Goal: Task Accomplishment & Management: Use online tool/utility

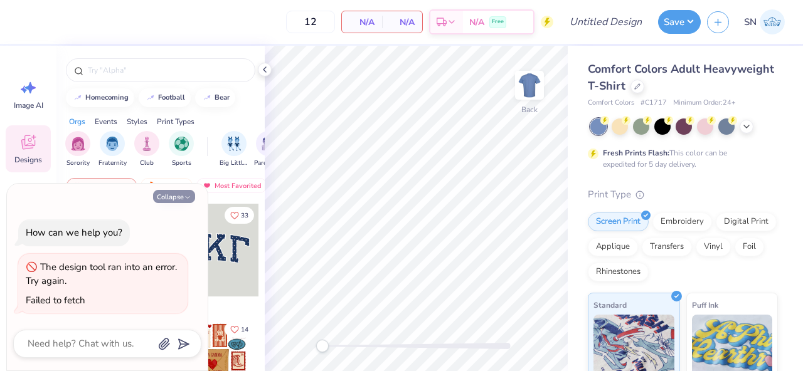
click at [179, 199] on button "Collapse" at bounding box center [174, 196] width 42 height 13
type textarea "x"
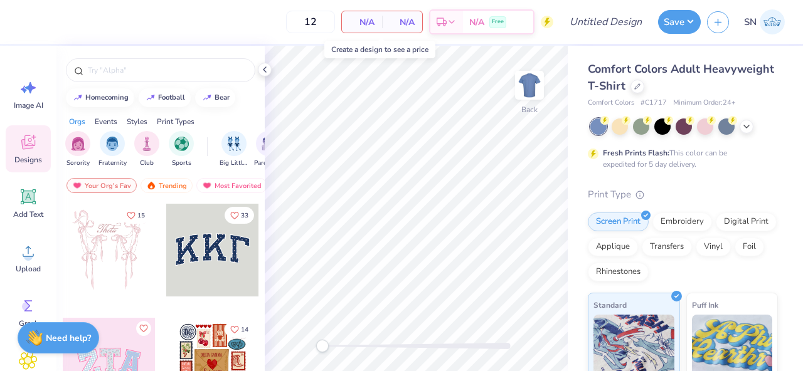
click at [366, 29] on div "N/A Per Item" at bounding box center [362, 21] width 40 height 21
click at [632, 92] on div "Comfort Colors Adult Heavyweight T-Shirt" at bounding box center [683, 78] width 190 height 34
click at [636, 87] on icon at bounding box center [637, 85] width 6 height 6
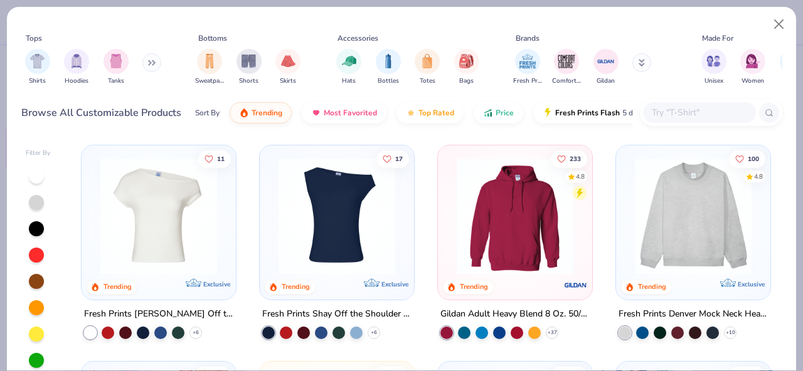
click at [681, 117] on input "text" at bounding box center [699, 112] width 97 height 14
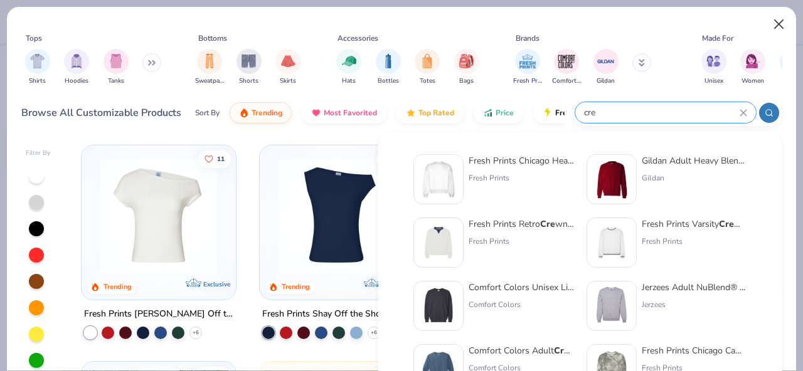
type input "cre"
click at [785, 25] on button "Close" at bounding box center [779, 25] width 24 height 24
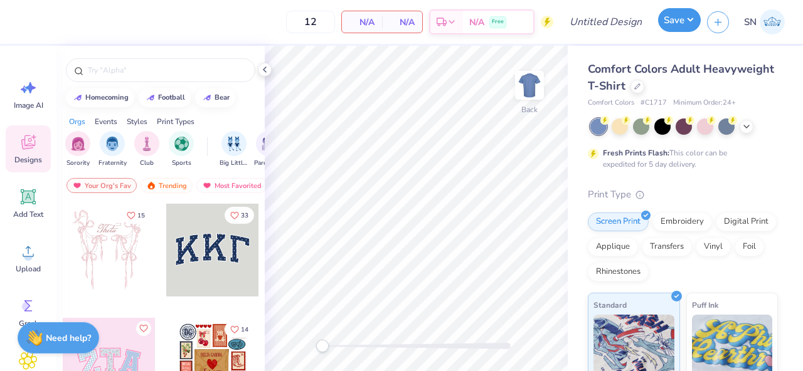
click at [684, 24] on button "Save" at bounding box center [679, 20] width 43 height 24
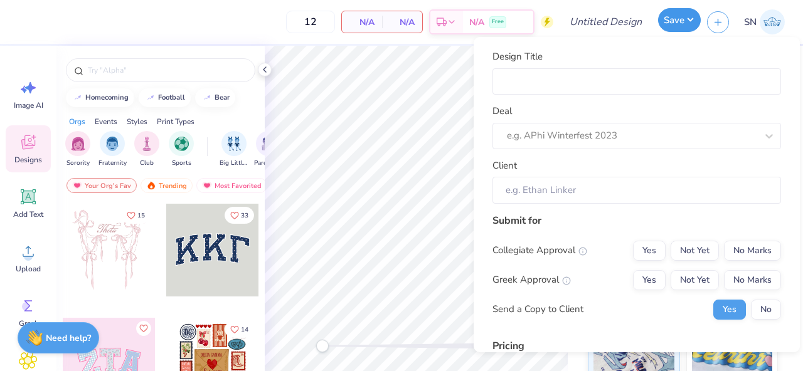
click at [684, 24] on button "Save" at bounding box center [679, 20] width 43 height 24
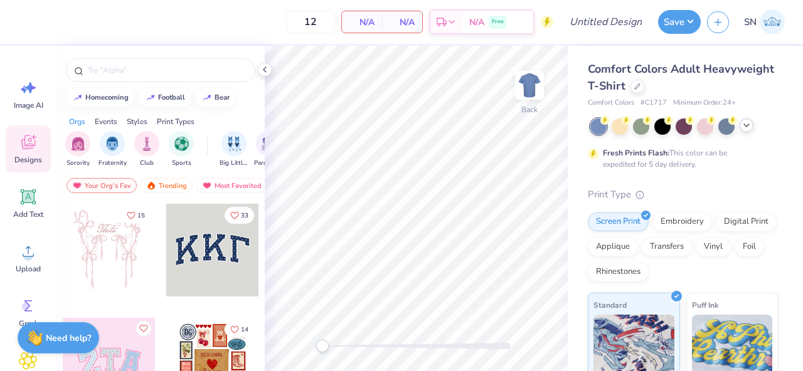
click at [744, 123] on icon at bounding box center [747, 125] width 10 height 10
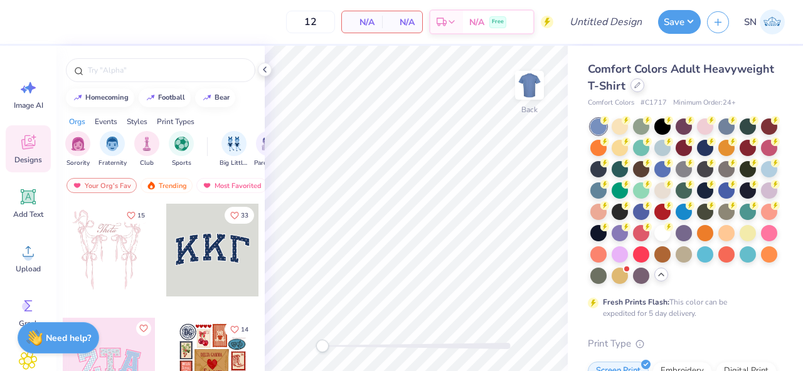
click at [637, 92] on div at bounding box center [638, 85] width 14 height 14
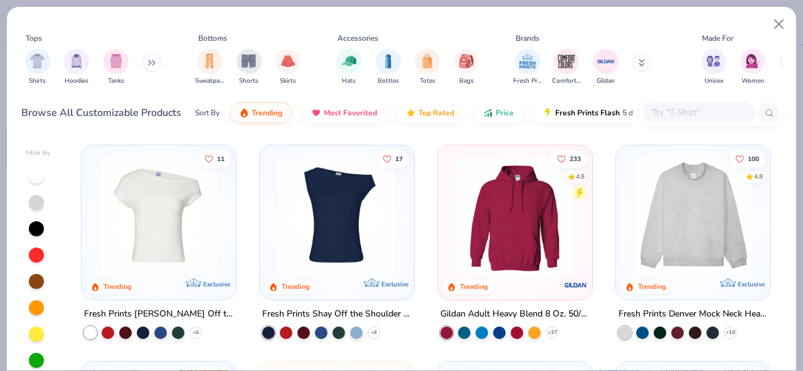
click at [663, 120] on div at bounding box center [699, 112] width 113 height 21
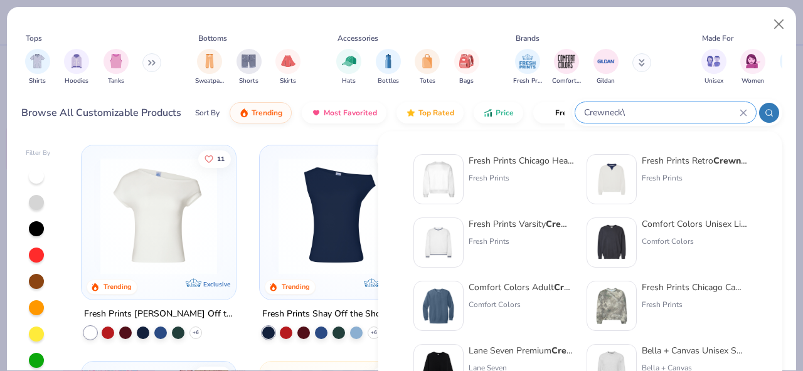
type input "Crewneck\"
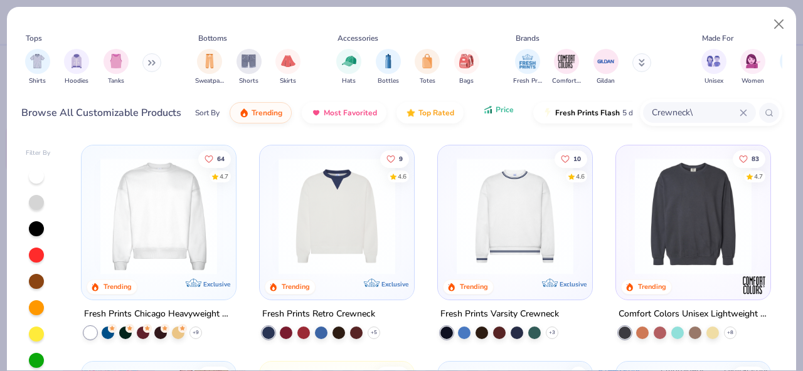
click at [516, 115] on button "Price" at bounding box center [499, 109] width 50 height 21
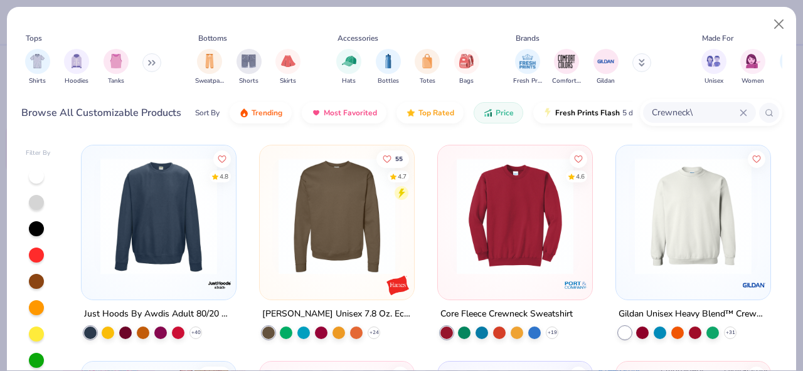
scroll to position [18, 0]
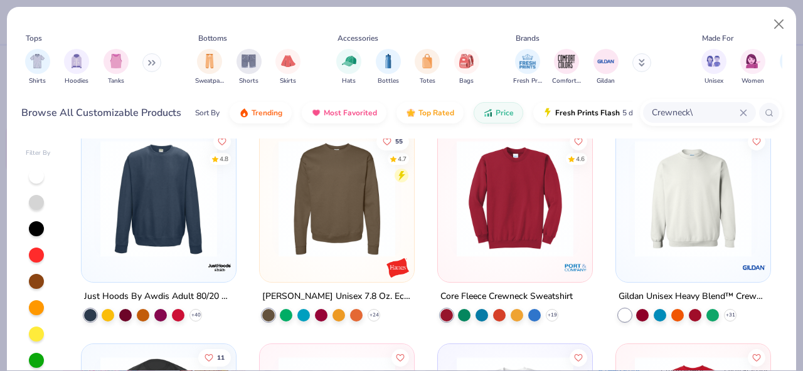
click at [684, 254] on img at bounding box center [693, 199] width 129 height 117
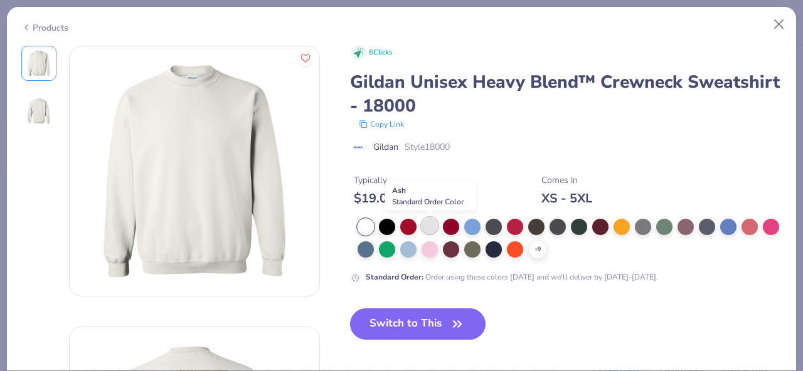
click at [423, 225] on div at bounding box center [430, 226] width 16 height 16
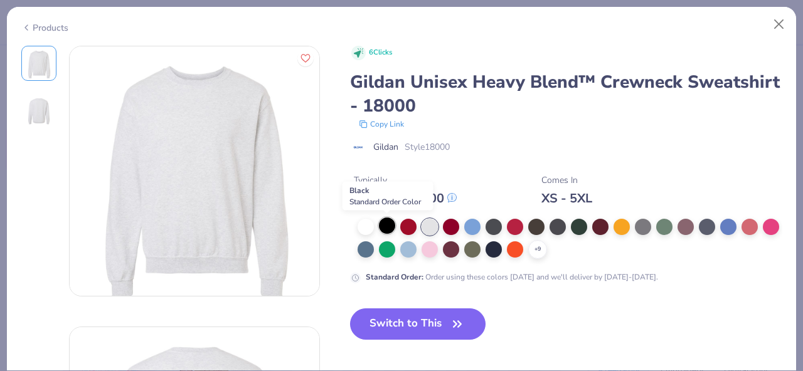
click at [380, 228] on div at bounding box center [387, 226] width 16 height 16
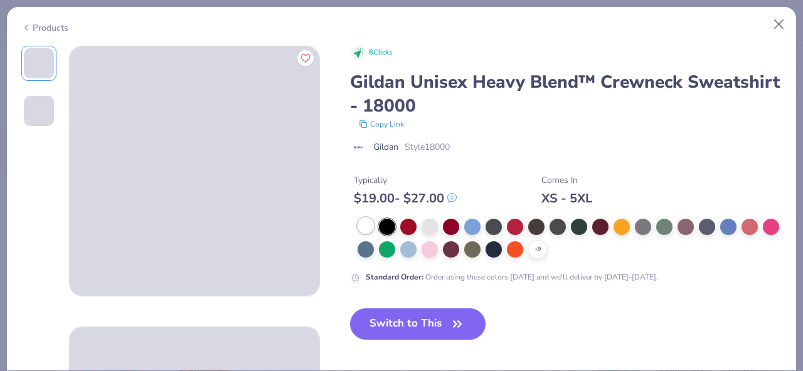
click at [370, 228] on div at bounding box center [366, 226] width 16 height 16
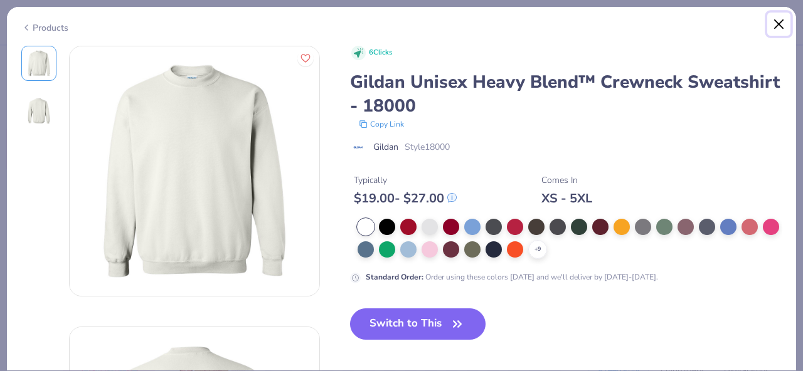
click at [773, 27] on button "Close" at bounding box center [779, 25] width 24 height 24
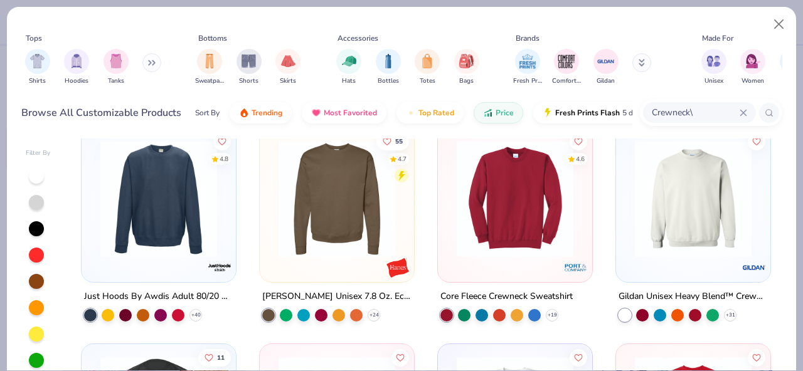
click at [559, 252] on img at bounding box center [515, 199] width 129 height 117
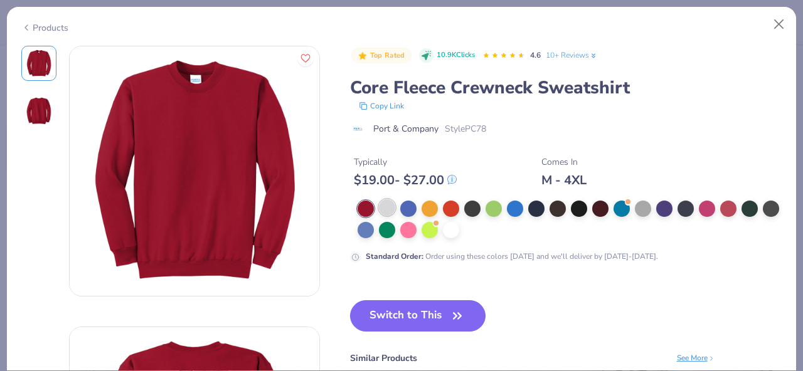
click at [390, 209] on div at bounding box center [387, 208] width 16 height 16
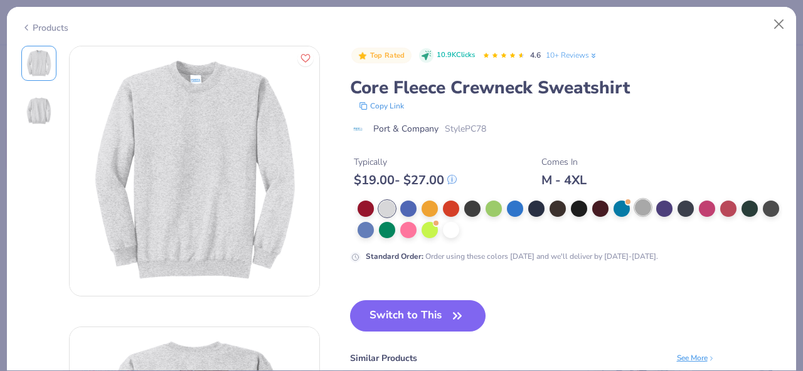
click at [639, 206] on div at bounding box center [643, 208] width 16 height 16
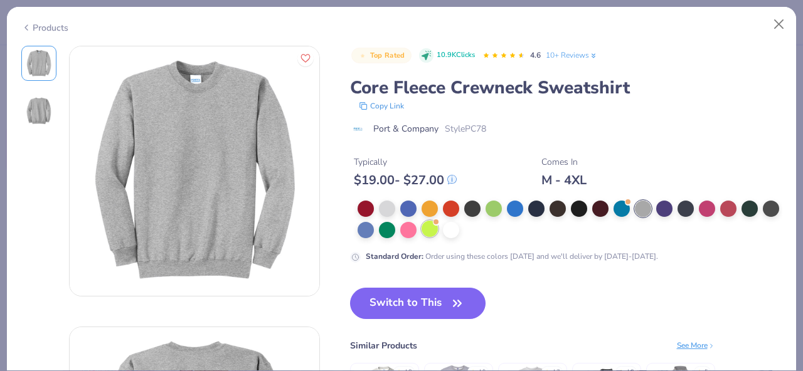
click at [436, 233] on div at bounding box center [430, 229] width 16 height 16
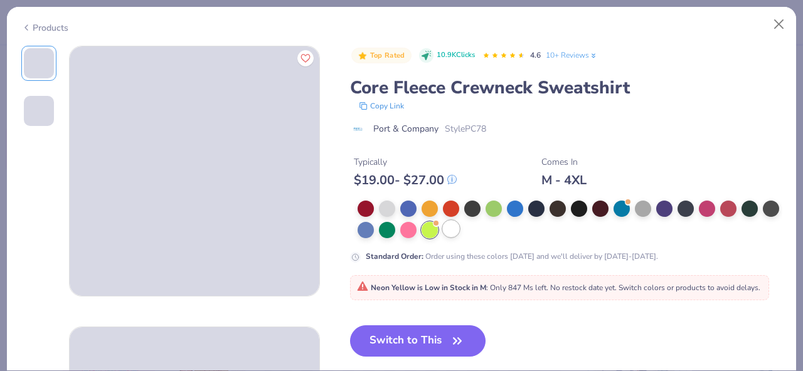
click at [451, 233] on div at bounding box center [451, 229] width 16 height 16
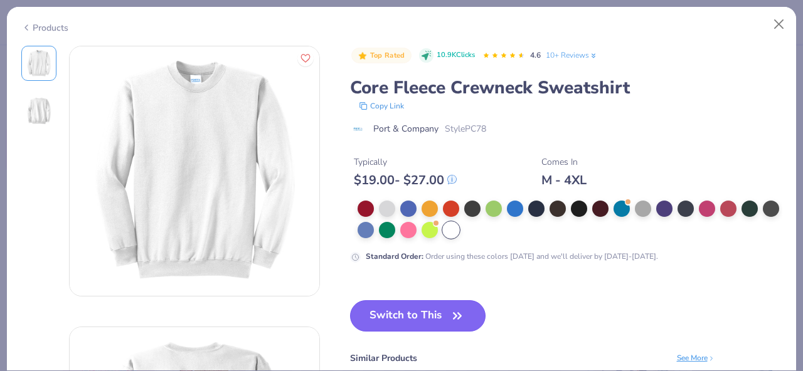
click at [442, 326] on button "Switch to This" at bounding box center [418, 316] width 136 height 31
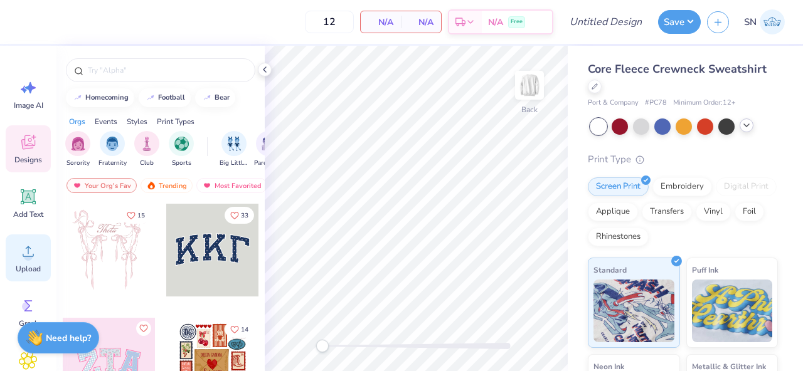
click at [17, 264] on div "Upload" at bounding box center [28, 258] width 45 height 47
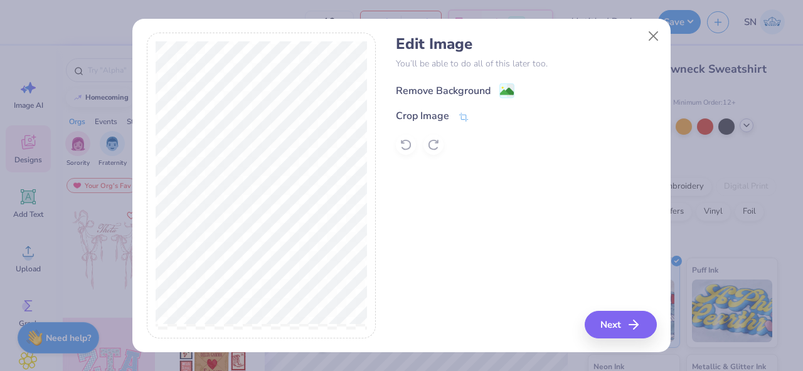
click at [499, 95] on icon at bounding box center [506, 90] width 15 height 15
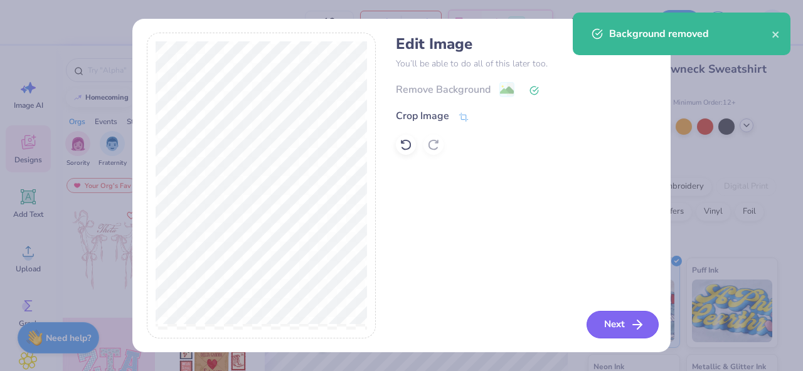
click at [618, 333] on button "Next" at bounding box center [623, 325] width 72 height 28
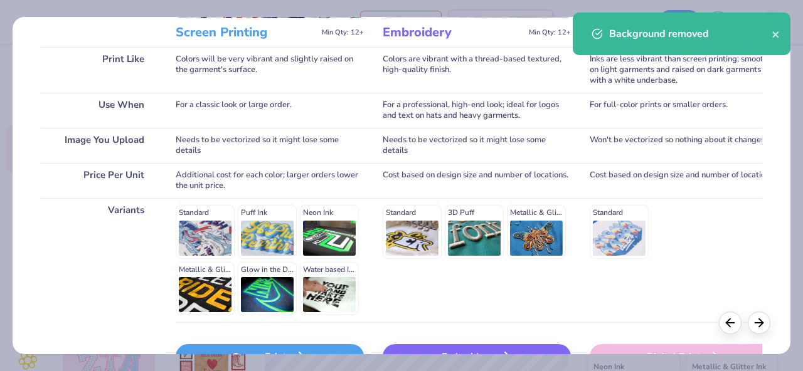
scroll to position [244, 0]
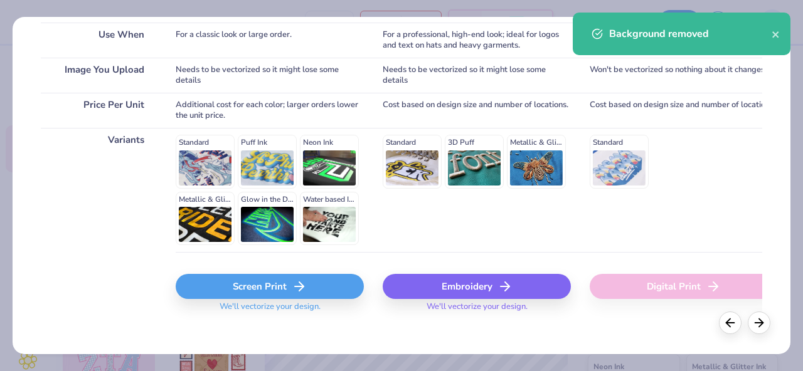
click at [292, 284] on icon at bounding box center [299, 286] width 15 height 15
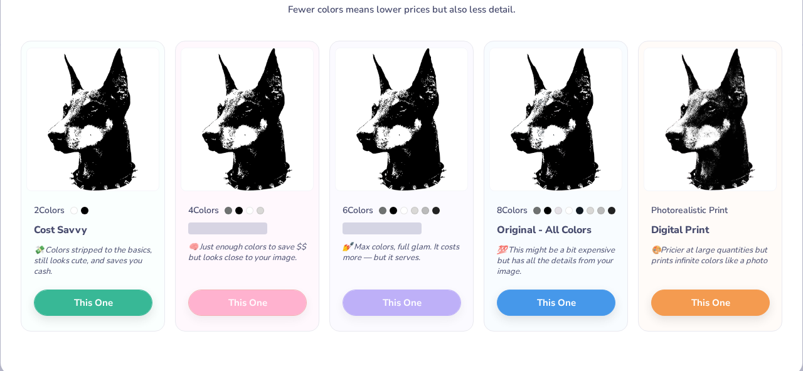
scroll to position [72, 0]
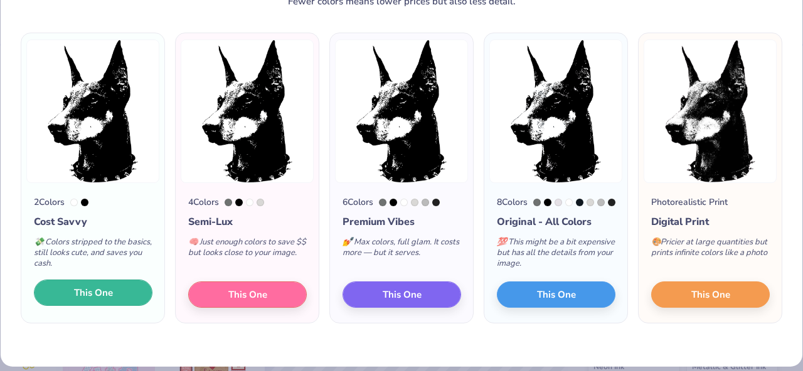
click at [117, 306] on button "This One" at bounding box center [93, 293] width 119 height 26
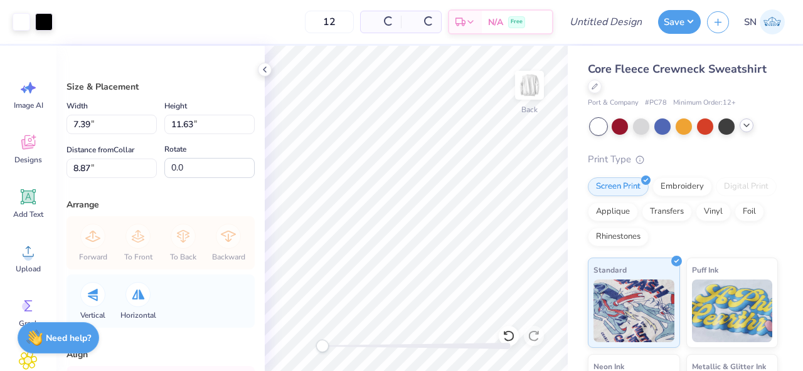
type input "7.39"
type input "11.63"
type input "8.87"
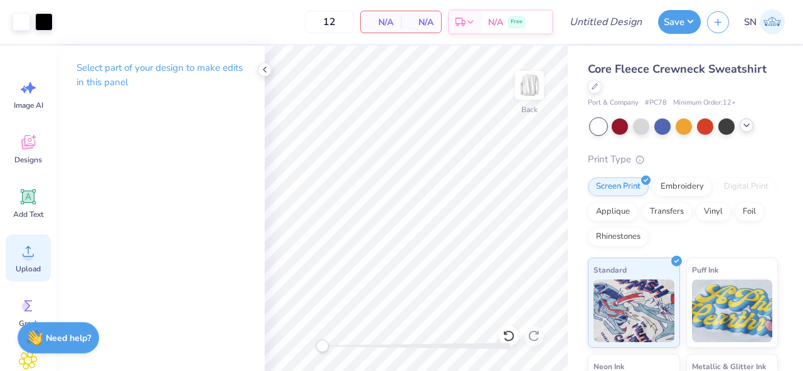
click at [23, 245] on icon at bounding box center [28, 251] width 19 height 19
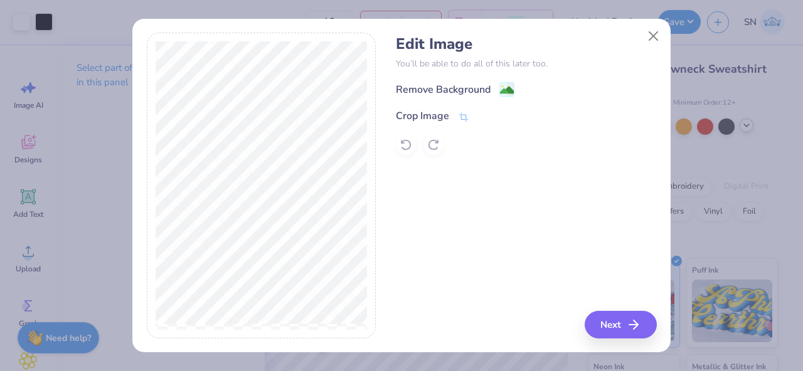
click at [468, 108] on div "Remove Background Crop Image" at bounding box center [526, 118] width 260 height 73
click at [467, 112] on span at bounding box center [463, 117] width 11 height 15
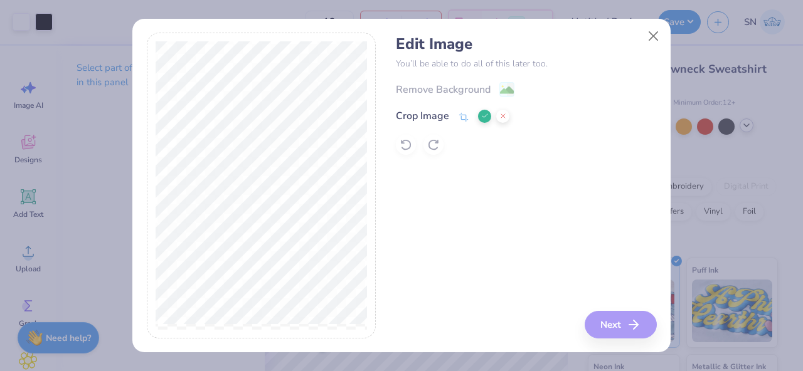
click at [480, 118] on button at bounding box center [484, 116] width 13 height 13
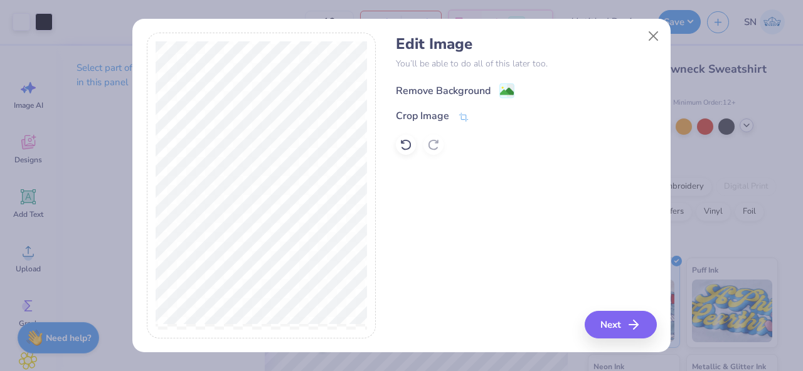
click at [507, 93] on image at bounding box center [507, 92] width 14 height 14
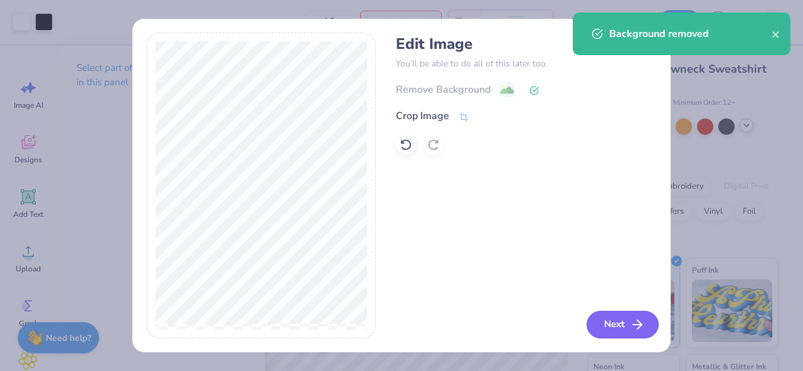
click at [636, 324] on icon "button" at bounding box center [637, 324] width 15 height 15
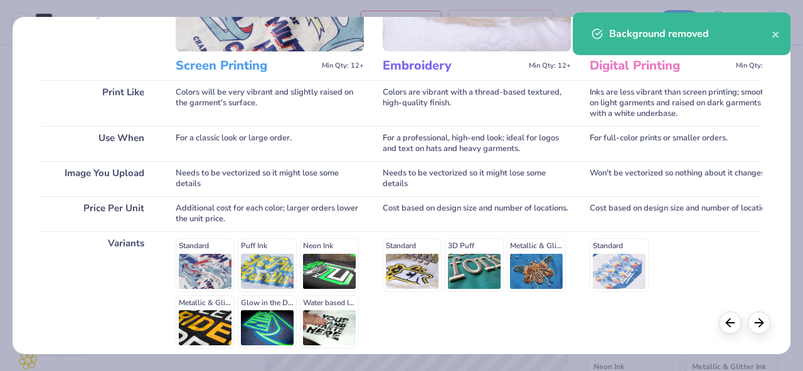
scroll to position [254, 0]
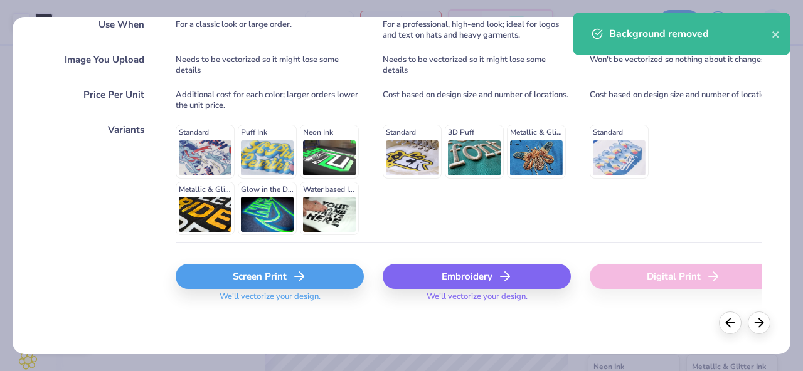
click at [309, 276] on div "Screen Print" at bounding box center [270, 276] width 188 height 25
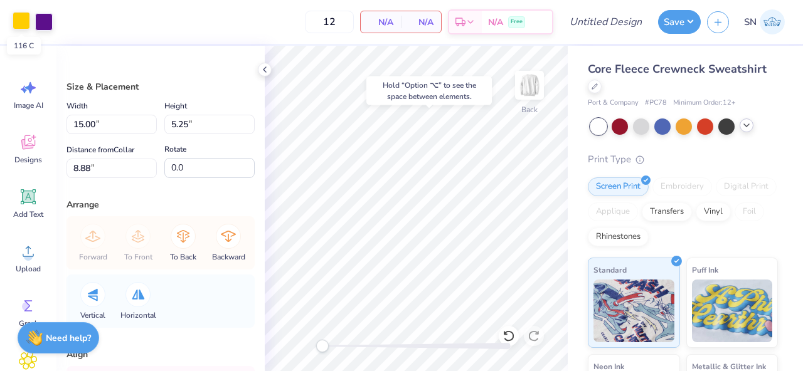
click at [30, 26] on div at bounding box center [22, 21] width 18 height 18
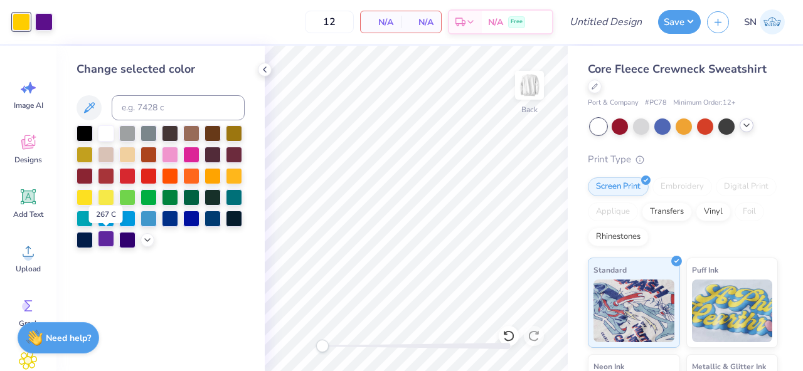
click at [112, 242] on div at bounding box center [106, 239] width 16 height 16
click at [115, 199] on div at bounding box center [161, 186] width 168 height 123
click at [112, 199] on div at bounding box center [106, 196] width 16 height 16
click at [92, 200] on div at bounding box center [85, 196] width 16 height 16
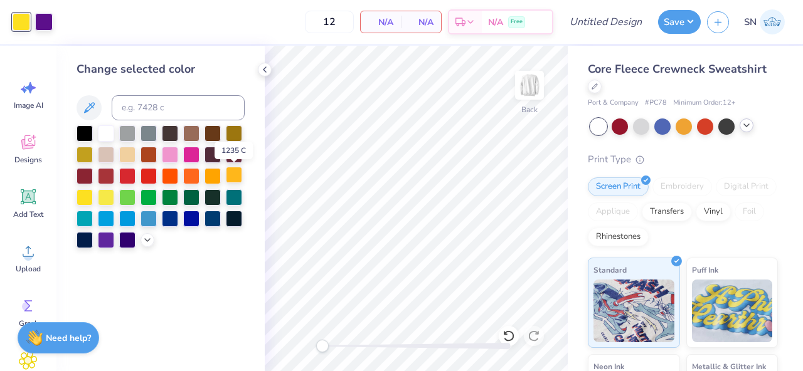
click at [237, 173] on div at bounding box center [234, 175] width 16 height 16
click at [208, 176] on div at bounding box center [213, 175] width 16 height 16
click at [223, 176] on div at bounding box center [161, 186] width 168 height 123
click at [511, 334] on icon at bounding box center [509, 336] width 13 height 13
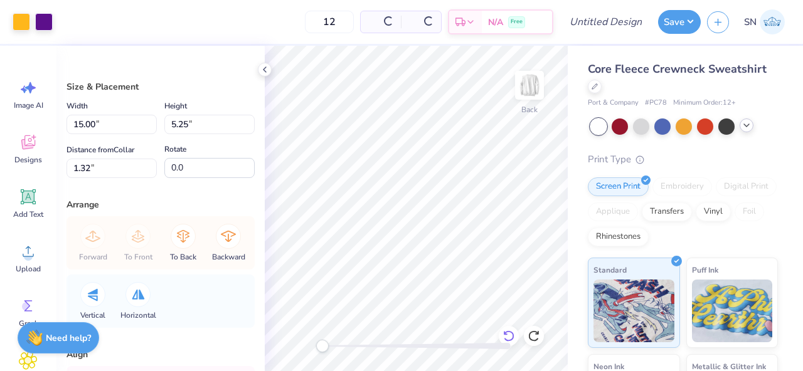
click at [511, 334] on icon at bounding box center [509, 336] width 13 height 13
type input "15.00"
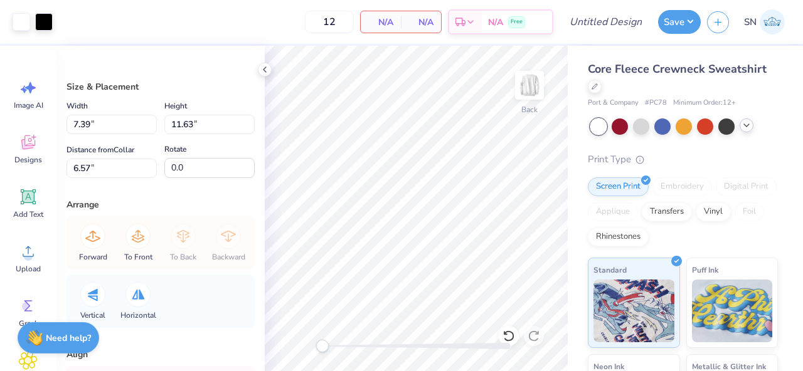
type input "5.25"
type input "1.32"
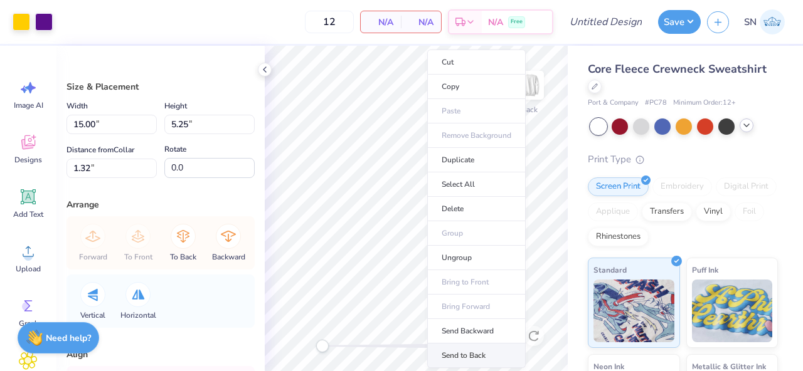
click at [483, 351] on li "Send to Back" at bounding box center [476, 356] width 99 height 24
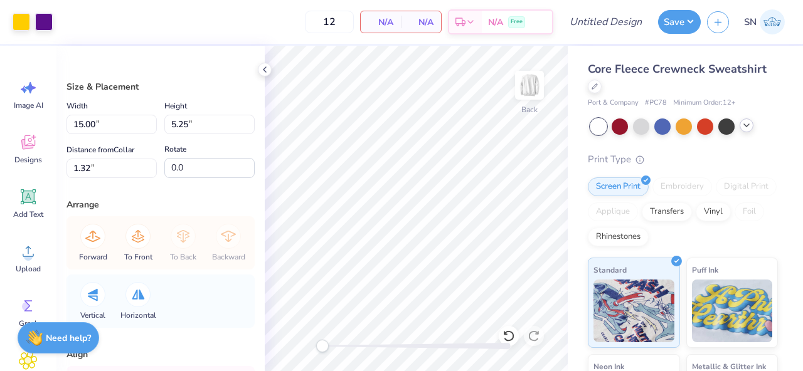
type input "7.39"
type input "11.63"
type input "6.57"
type input "15.00"
type input "5.25"
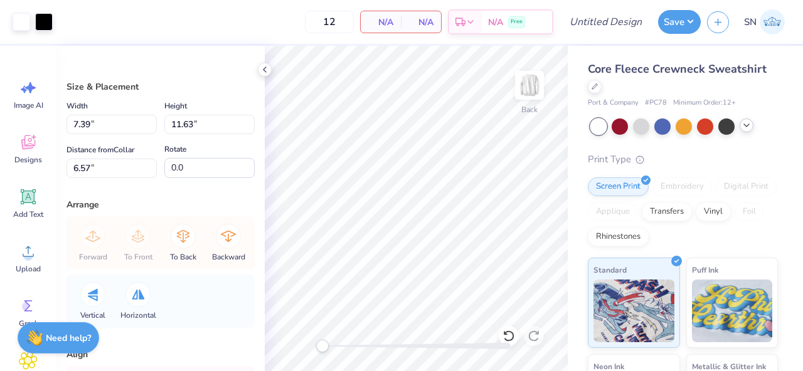
type input "1.32"
type input "11.99"
type input "4.20"
type input "2.38"
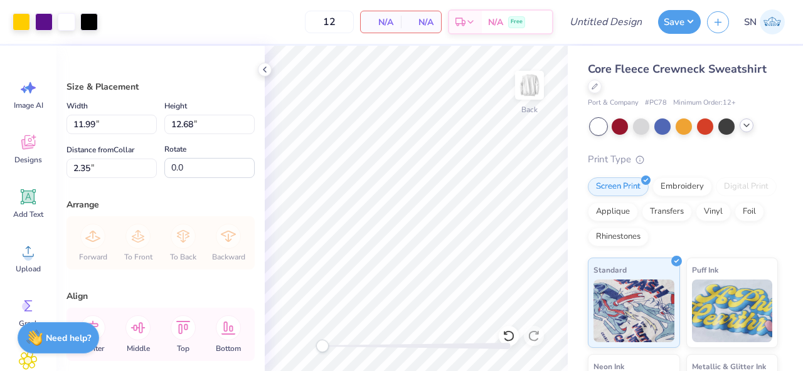
type input "4.06"
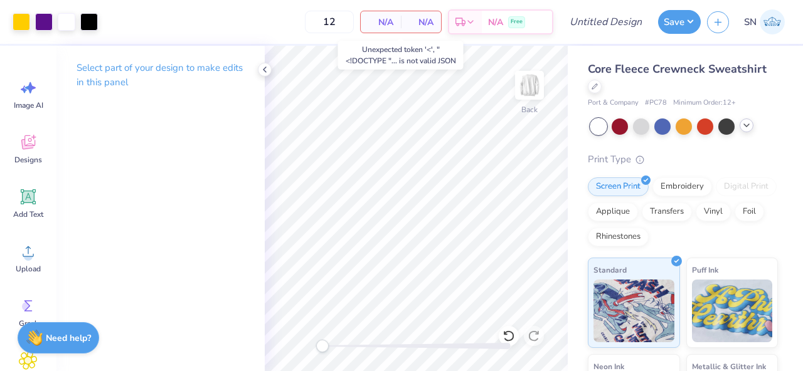
click at [389, 23] on span "N/A" at bounding box center [380, 22] width 25 height 13
click at [415, 23] on span "N/A" at bounding box center [420, 22] width 25 height 13
click at [686, 28] on button "Save" at bounding box center [679, 20] width 43 height 24
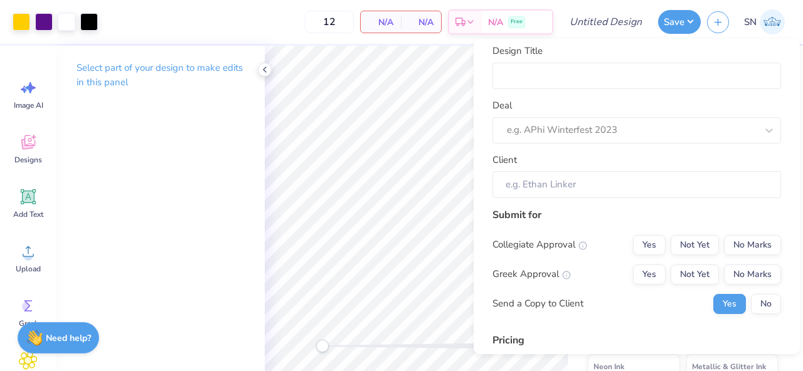
scroll to position [10, 0]
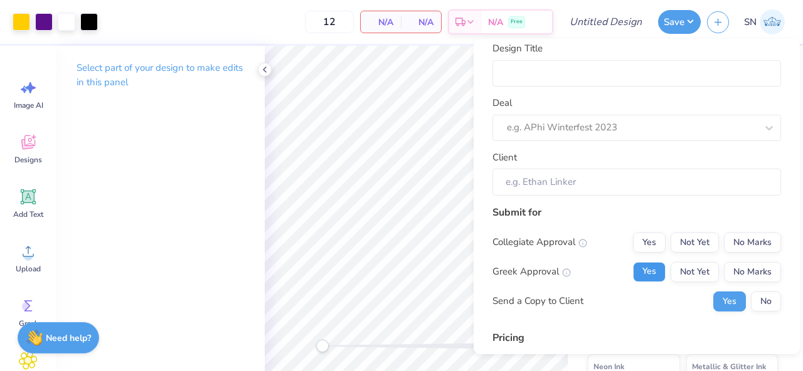
click at [658, 272] on button "Yes" at bounding box center [649, 272] width 33 height 20
click at [764, 297] on button "No" at bounding box center [766, 302] width 30 height 20
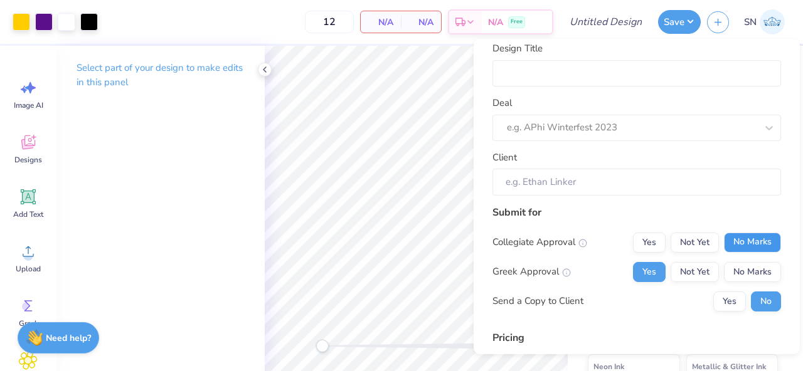
click at [747, 233] on button "No Marks" at bounding box center [752, 243] width 57 height 20
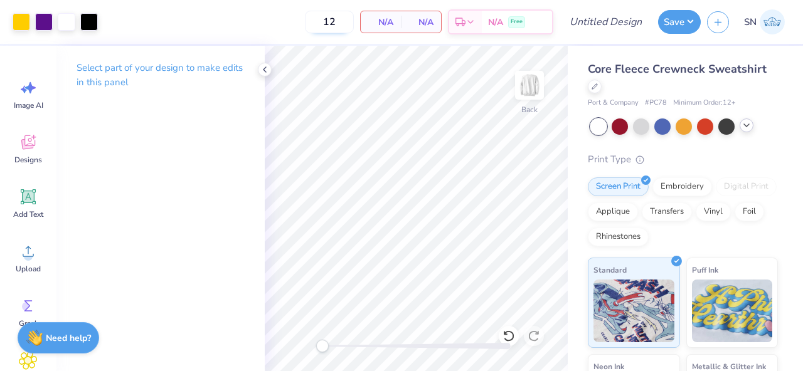
click at [340, 30] on input "12" at bounding box center [329, 22] width 49 height 23
type input "13"
click at [497, 31] on div "N/A Free" at bounding box center [517, 24] width 70 height 23
click at [262, 75] on div at bounding box center [265, 70] width 14 height 14
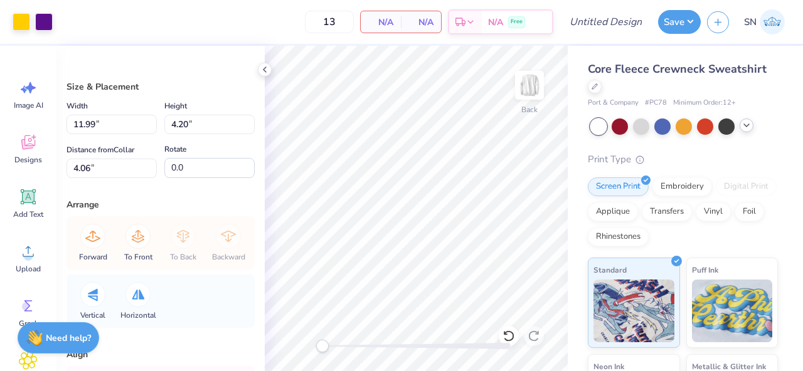
type input "10.22"
type input "3.58"
type input "4.68"
type input "7.39"
type input "11.63"
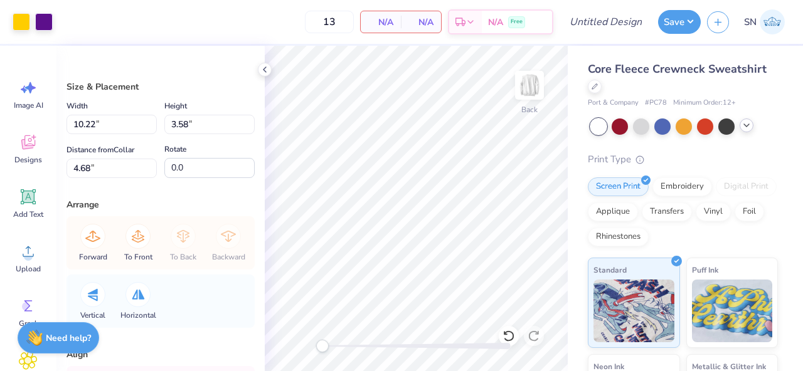
type input "5.12"
type input "10.22"
type input "3.58"
type input "4.68"
type input "7.39"
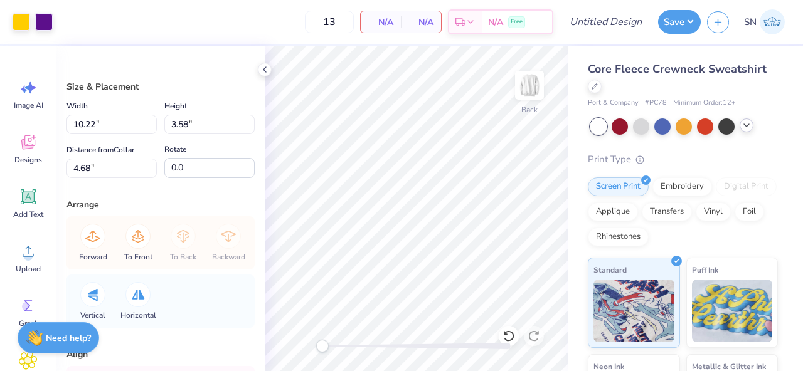
type input "11.63"
type input "6.47"
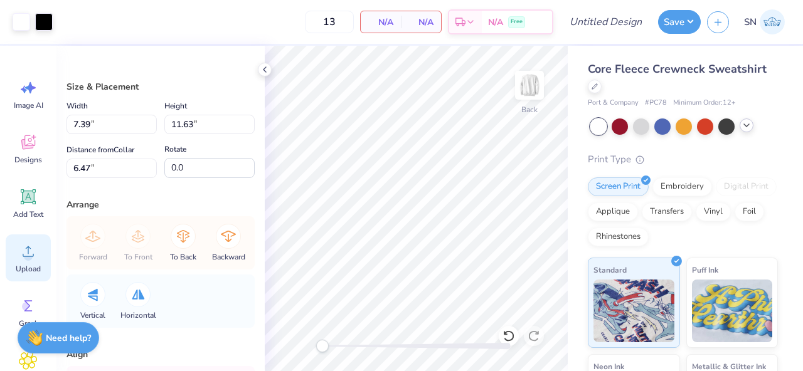
click at [28, 250] on icon at bounding box center [28, 251] width 19 height 19
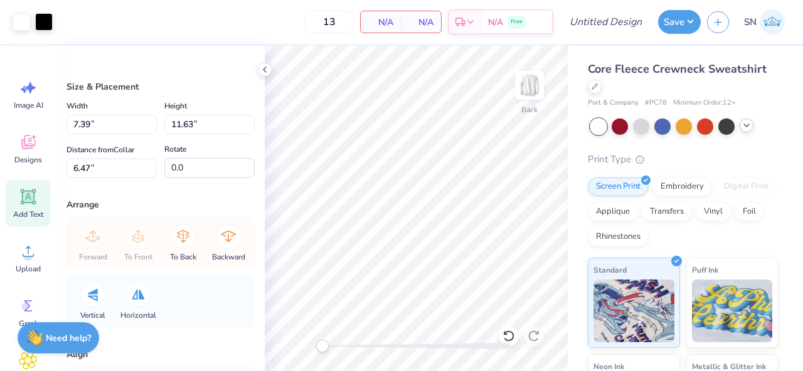
click at [35, 206] on icon at bounding box center [28, 197] width 19 height 19
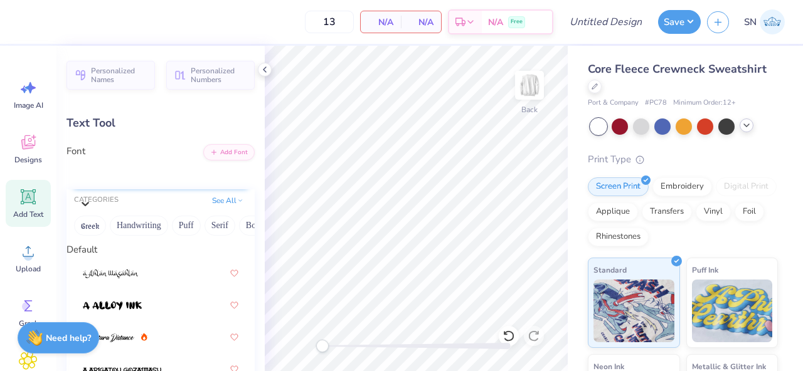
click at [180, 181] on div "Super Dream" at bounding box center [167, 179] width 176 height 33
click at [159, 235] on button "Handwriting" at bounding box center [139, 226] width 58 height 20
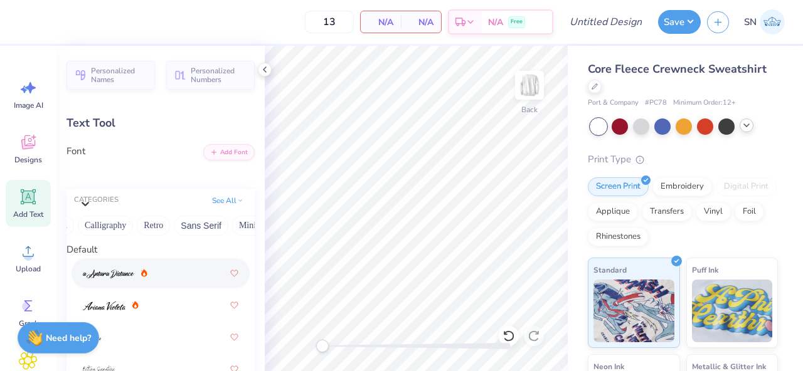
scroll to position [0, 220]
click at [85, 234] on button "Calligraphy" at bounding box center [80, 226] width 55 height 20
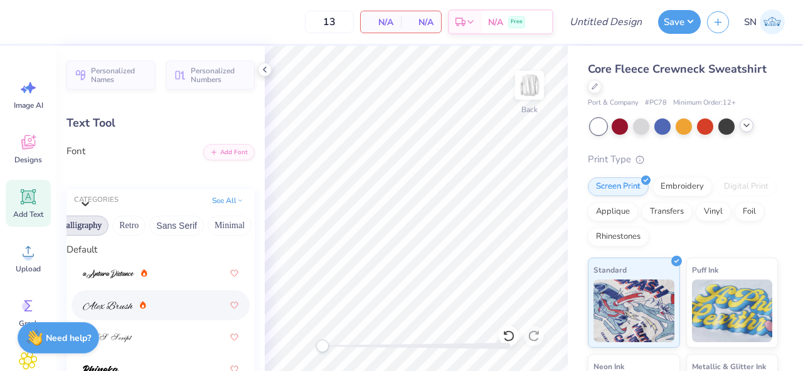
scroll to position [125, 0]
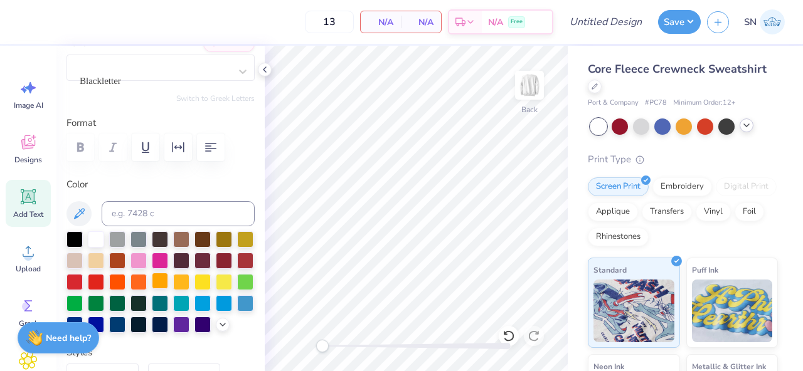
scroll to position [245, 0]
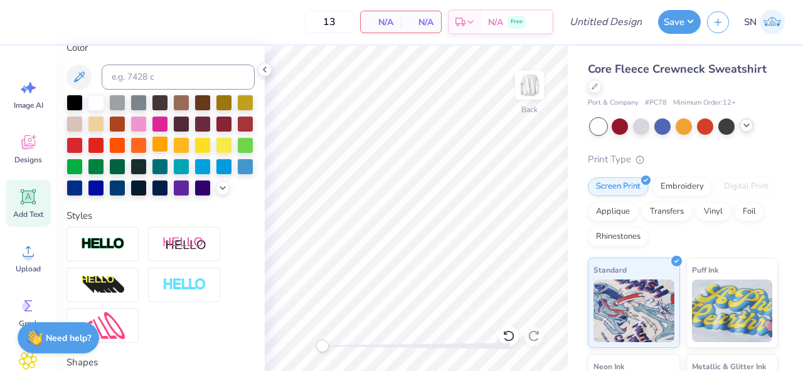
type textarea "1"
click at [166, 146] on div at bounding box center [160, 144] width 16 height 16
click at [179, 146] on div at bounding box center [181, 144] width 16 height 16
type input "1.03"
type input "2.20"
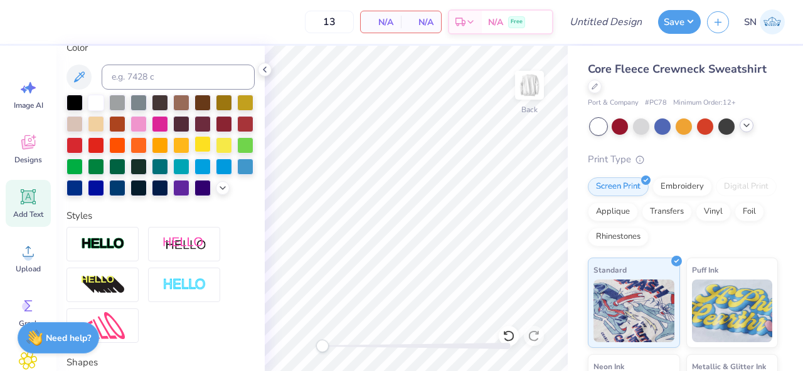
click at [206, 145] on div at bounding box center [203, 144] width 16 height 16
click at [86, 76] on icon at bounding box center [79, 77] width 15 height 15
click at [73, 77] on icon at bounding box center [79, 77] width 15 height 15
type input "7.20"
type textarea "9"
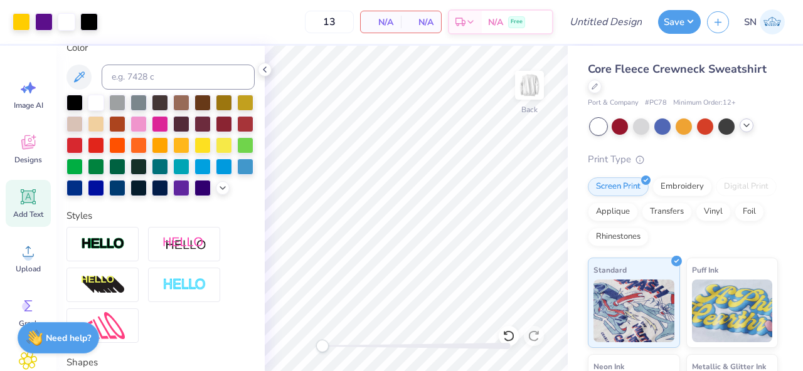
type input "1.32"
type input "2.05"
type input "9.87"
type textarea "1"
type input "1.03"
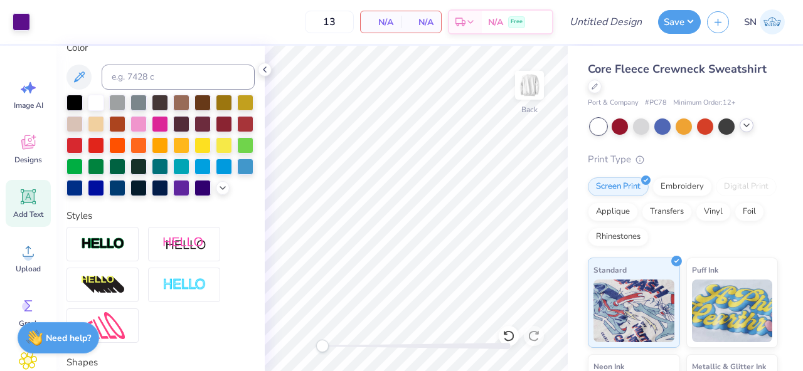
type input "2.20"
type input "14.93"
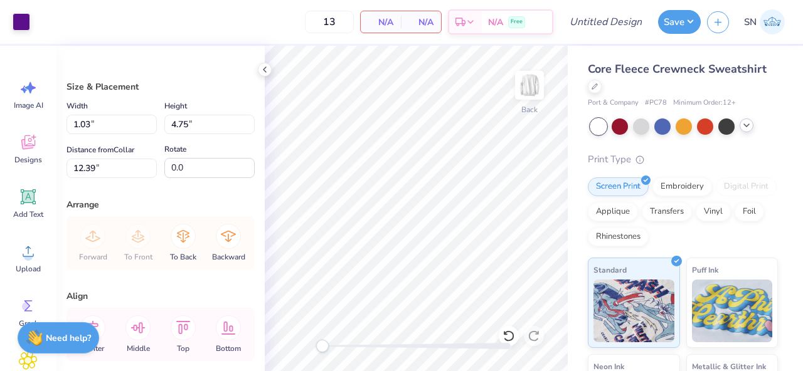
type input "1.32"
type input "9.93"
type input "7.06"
type input "1.07"
type input "8.07"
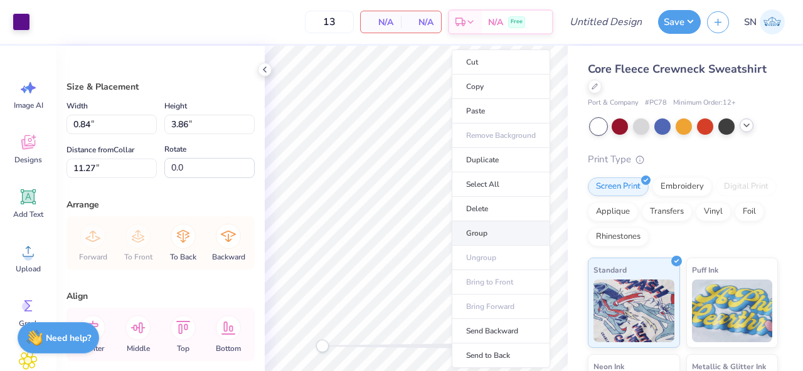
click at [468, 235] on li "Group" at bounding box center [501, 233] width 99 height 24
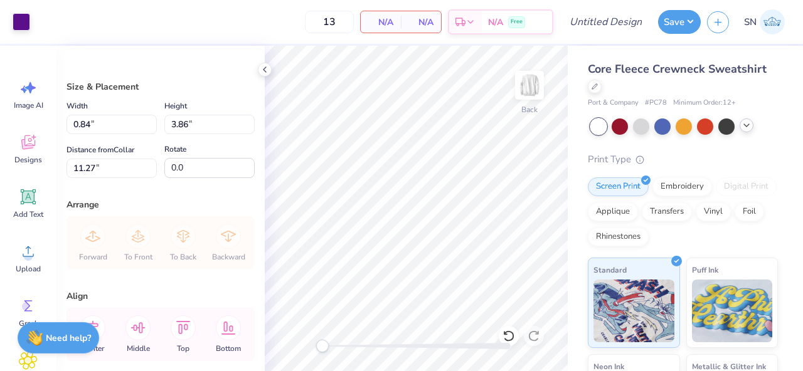
type input "1.07"
type input "8.07"
type input "7.06"
type input "1.16"
type input "8.78"
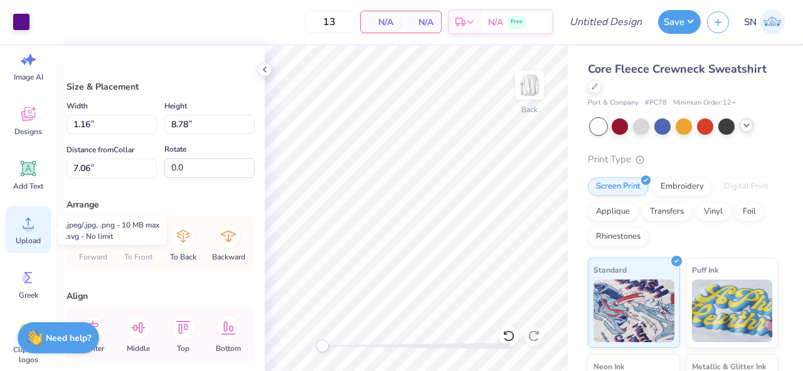
scroll to position [34, 0]
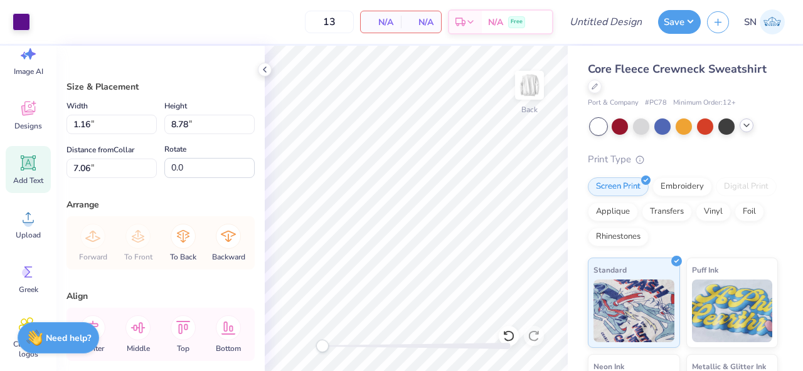
click at [27, 166] on icon at bounding box center [29, 163] width 12 height 12
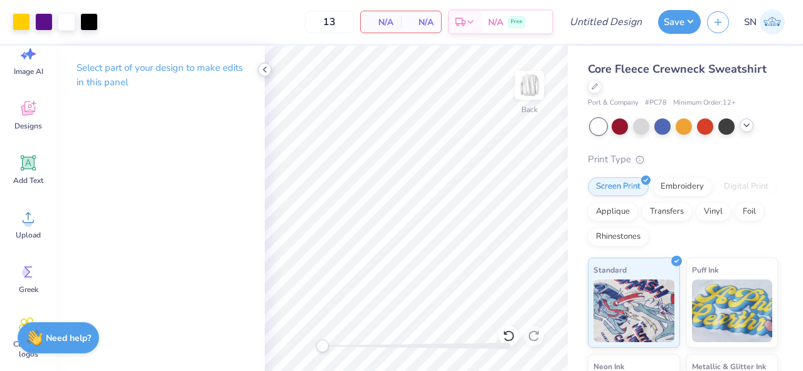
click at [260, 72] on icon at bounding box center [265, 70] width 10 height 10
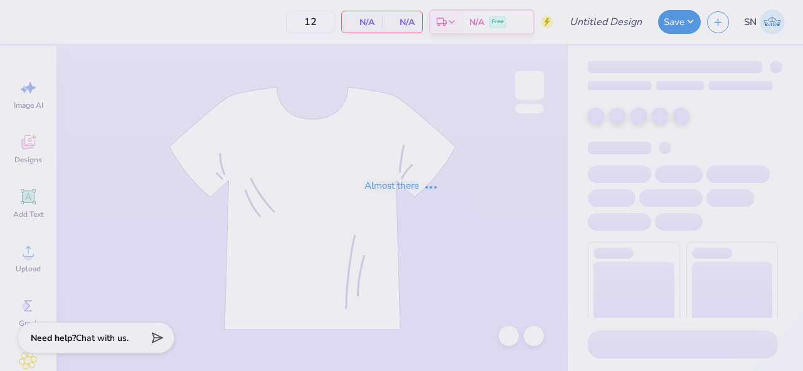
type input "NSBE Memebership Shirt"
type input "120"
